Goal: Information Seeking & Learning: Learn about a topic

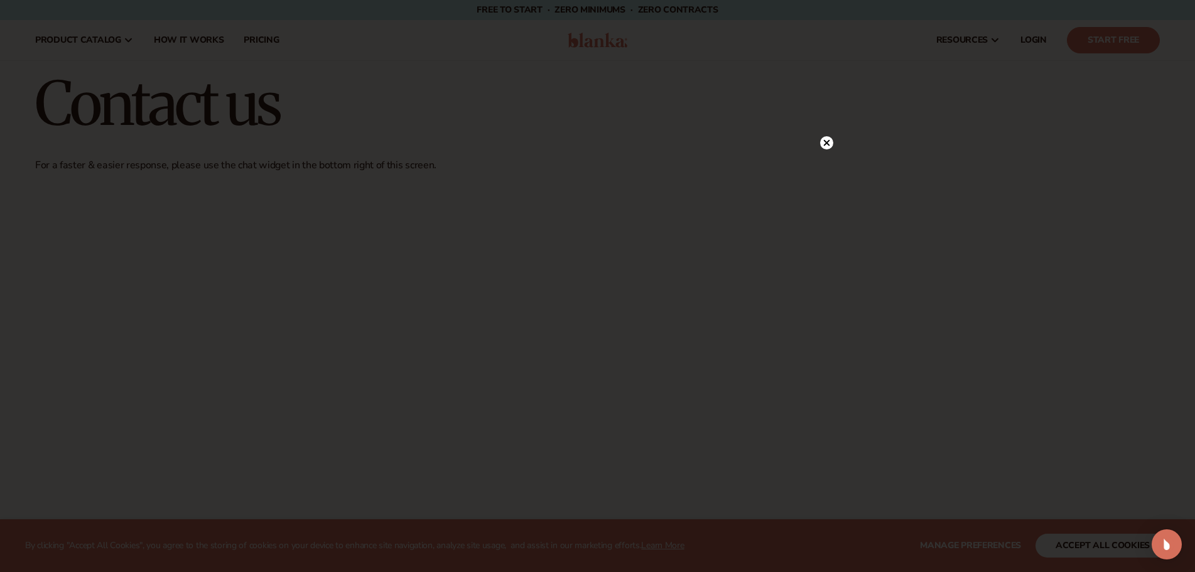
click at [822, 138] on icon at bounding box center [826, 142] width 13 height 13
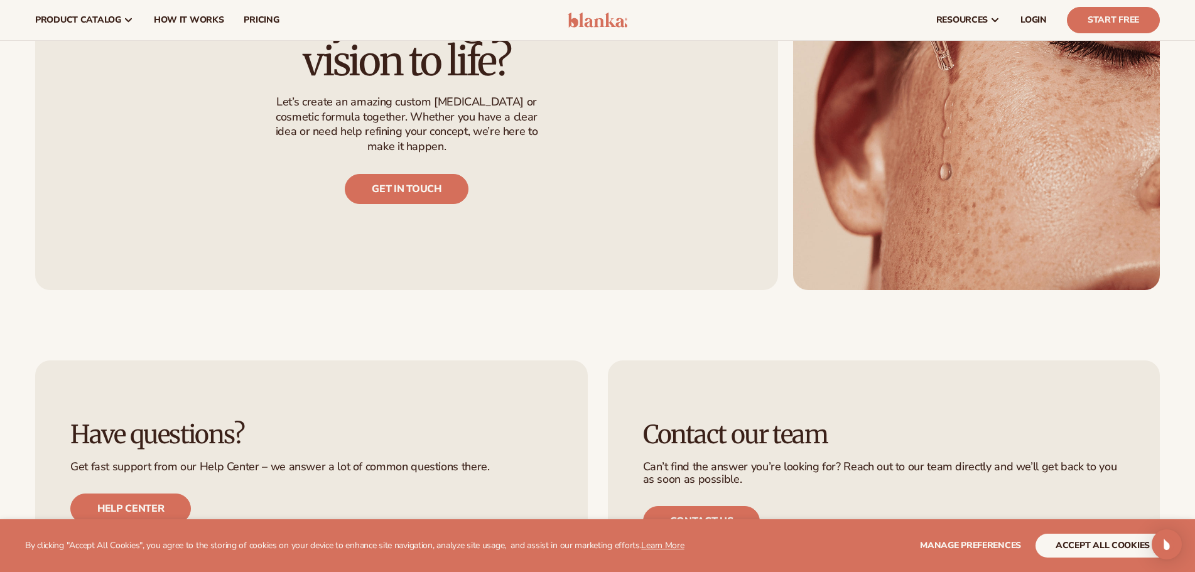
scroll to position [1193, 0]
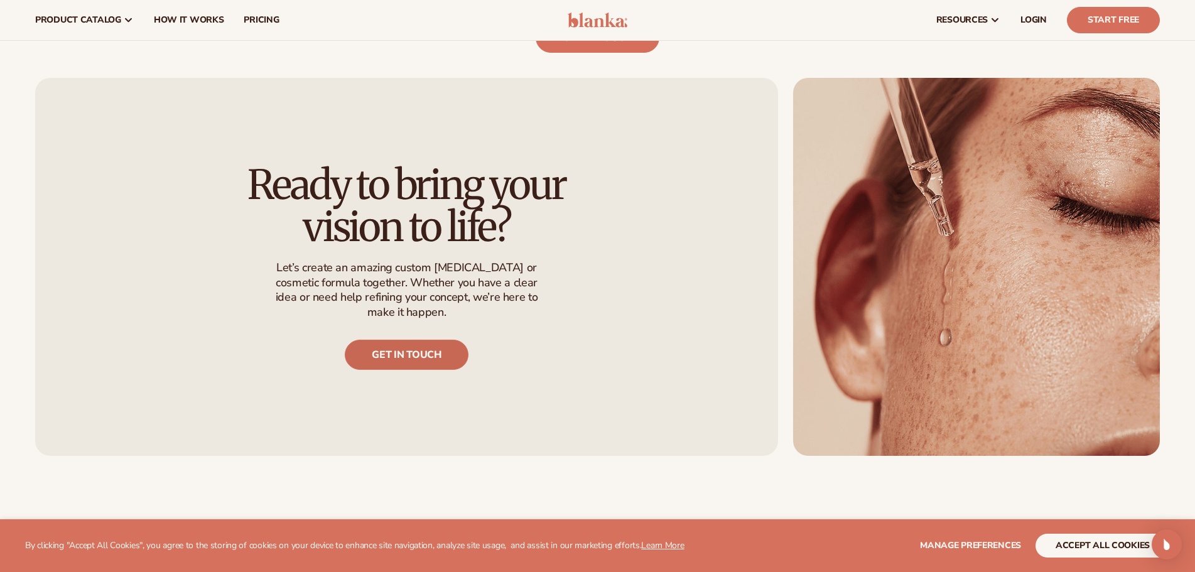
click at [429, 344] on link "Get in touch" at bounding box center [406, 355] width 123 height 30
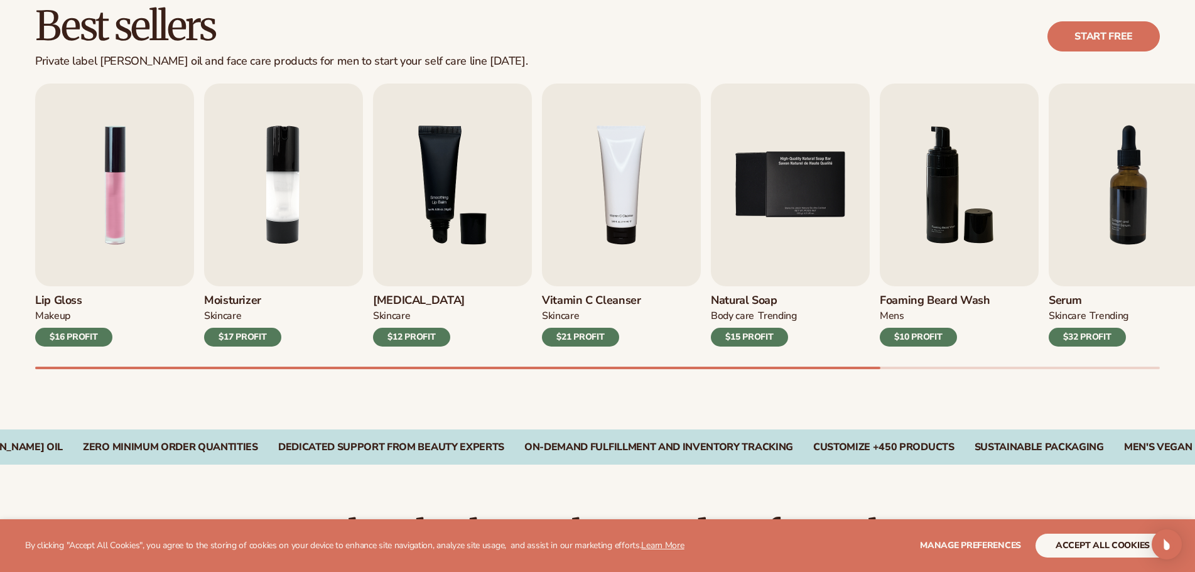
scroll to position [377, 0]
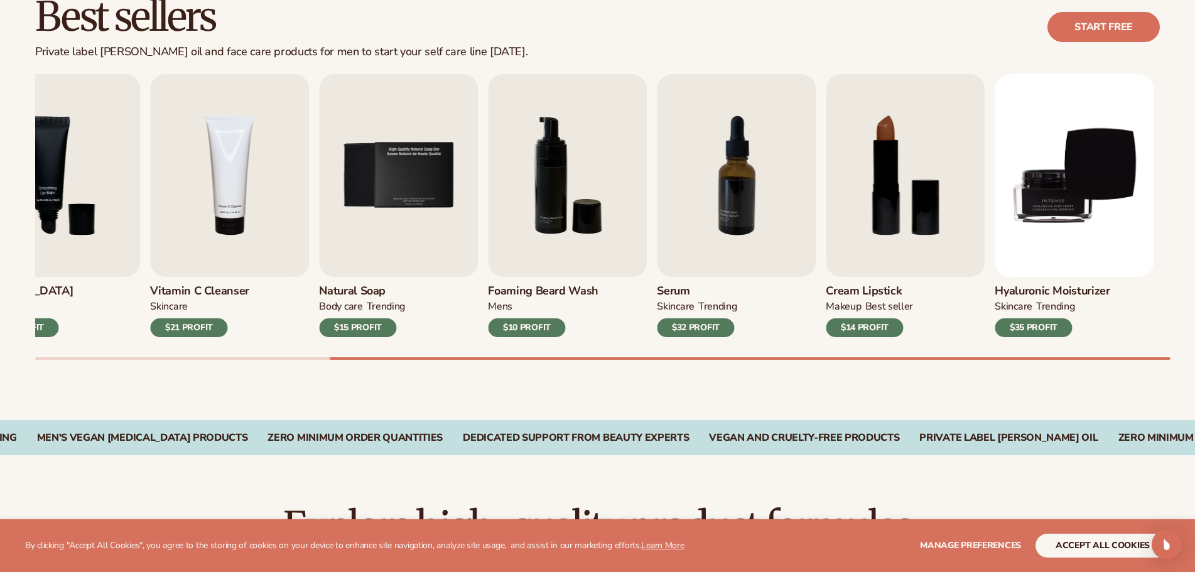
click at [657, 314] on div "Serum SKINCARE TRENDING $32 PROFIT" at bounding box center [736, 307] width 159 height 60
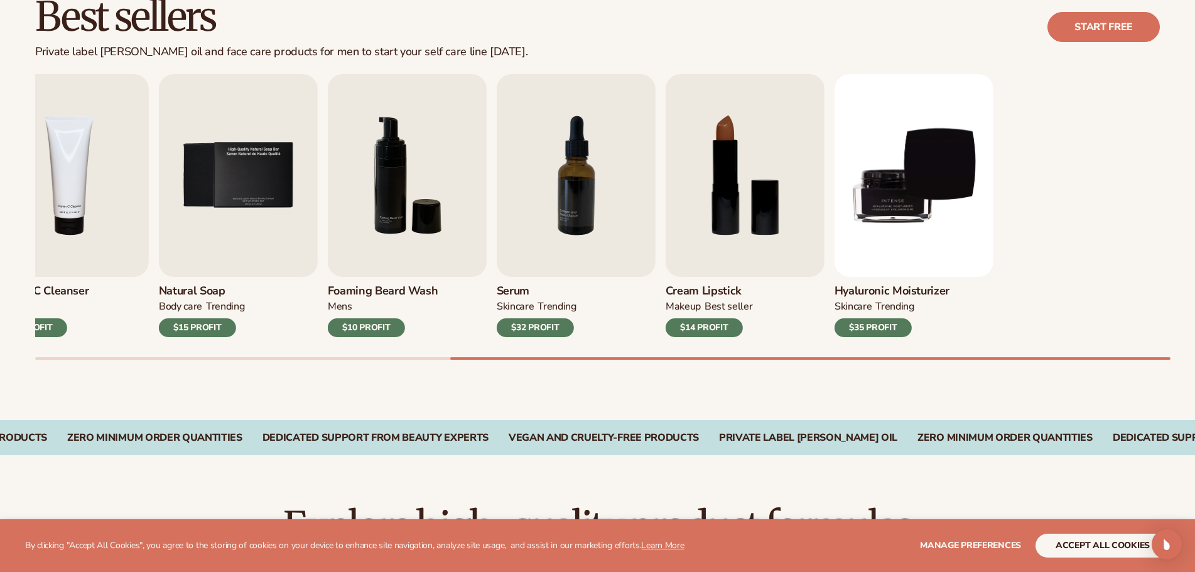
click at [608, 332] on div "Lip Gloss MAKEUP $16 PROFIT Moisturizer SKINCARE $17 PROFIT SKINCARE" at bounding box center [45, 205] width 1125 height 263
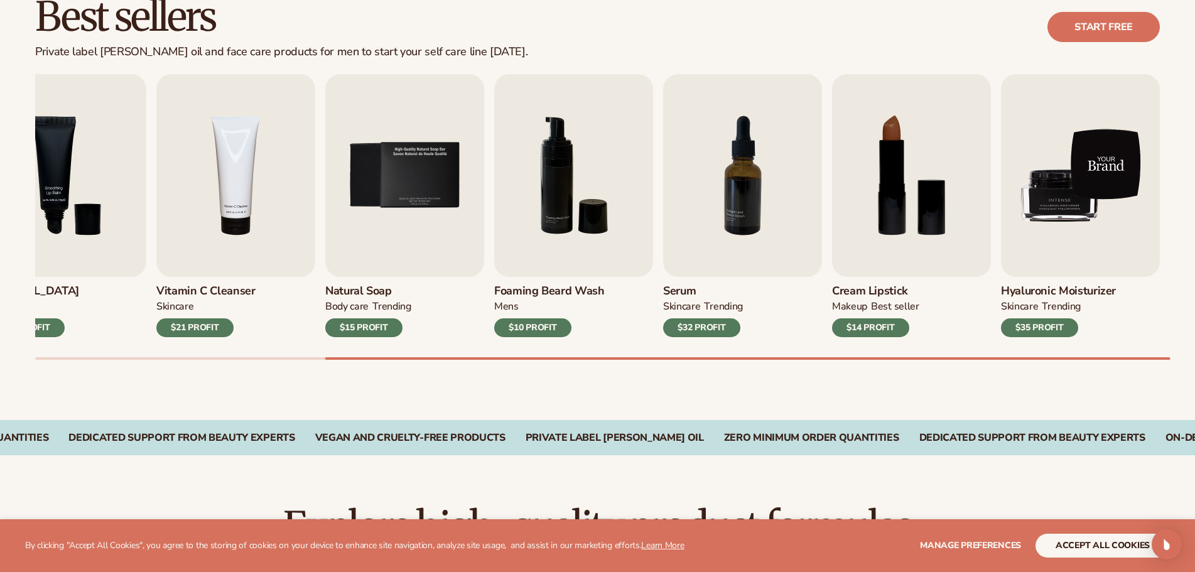
click at [1123, 247] on img "9 / 9" at bounding box center [1080, 175] width 159 height 203
click at [1041, 146] on img "9 / 9" at bounding box center [1080, 175] width 159 height 203
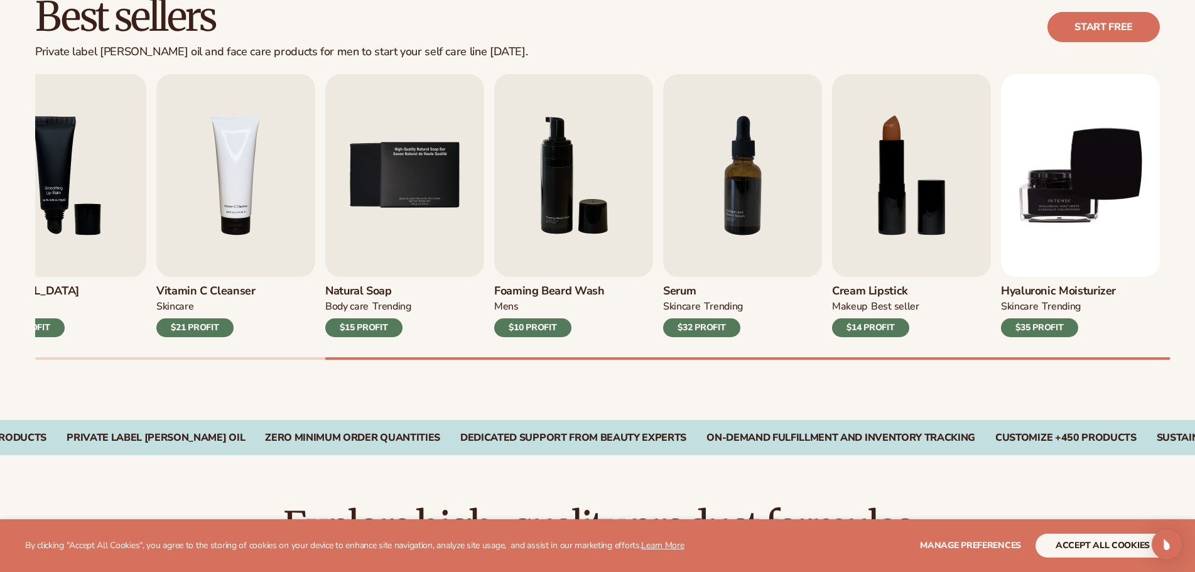
click at [1051, 290] on h3 "Hyaluronic moisturizer" at bounding box center [1058, 292] width 115 height 14
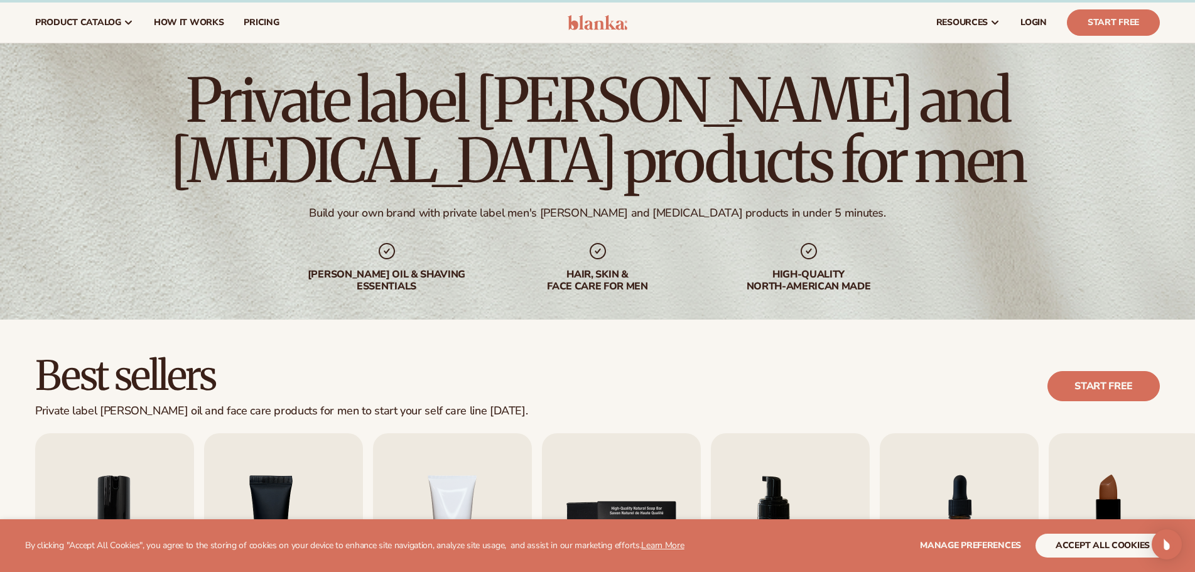
scroll to position [0, 0]
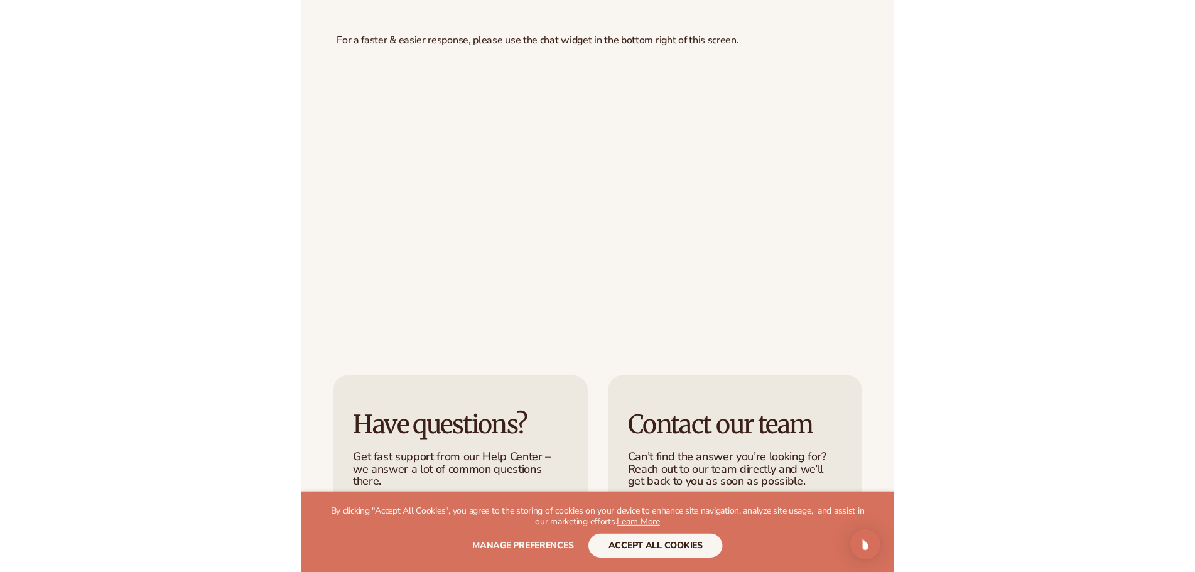
scroll to position [126, 0]
